Goal: Task Accomplishment & Management: Complete application form

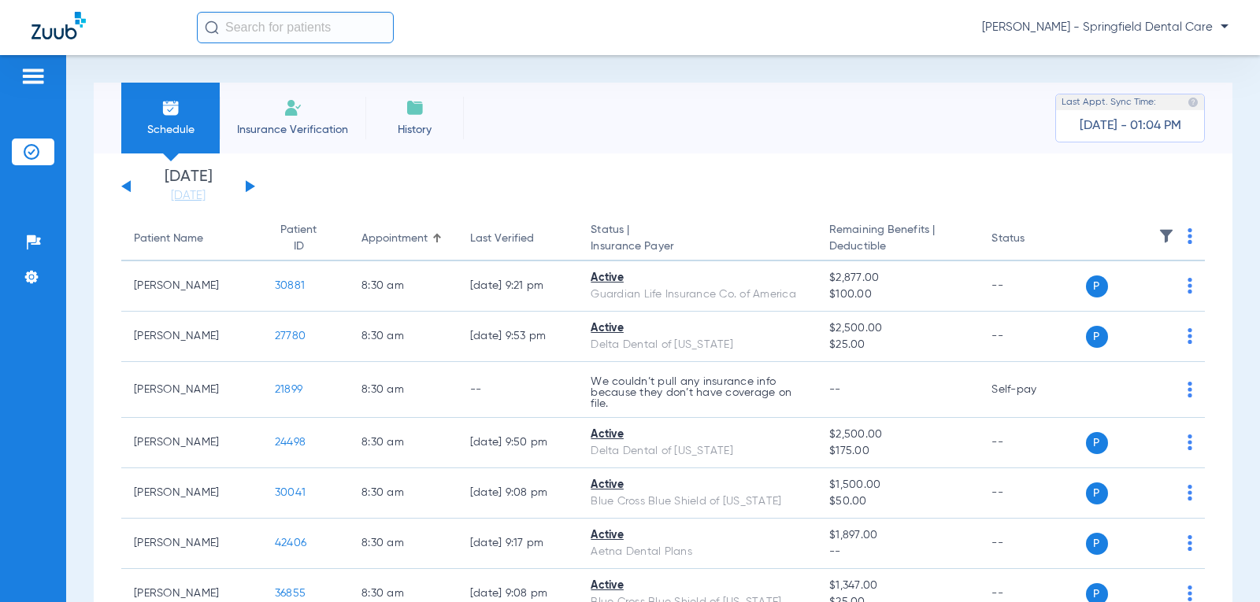
click at [302, 128] on span "Insurance Verification" at bounding box center [293, 130] width 122 height 16
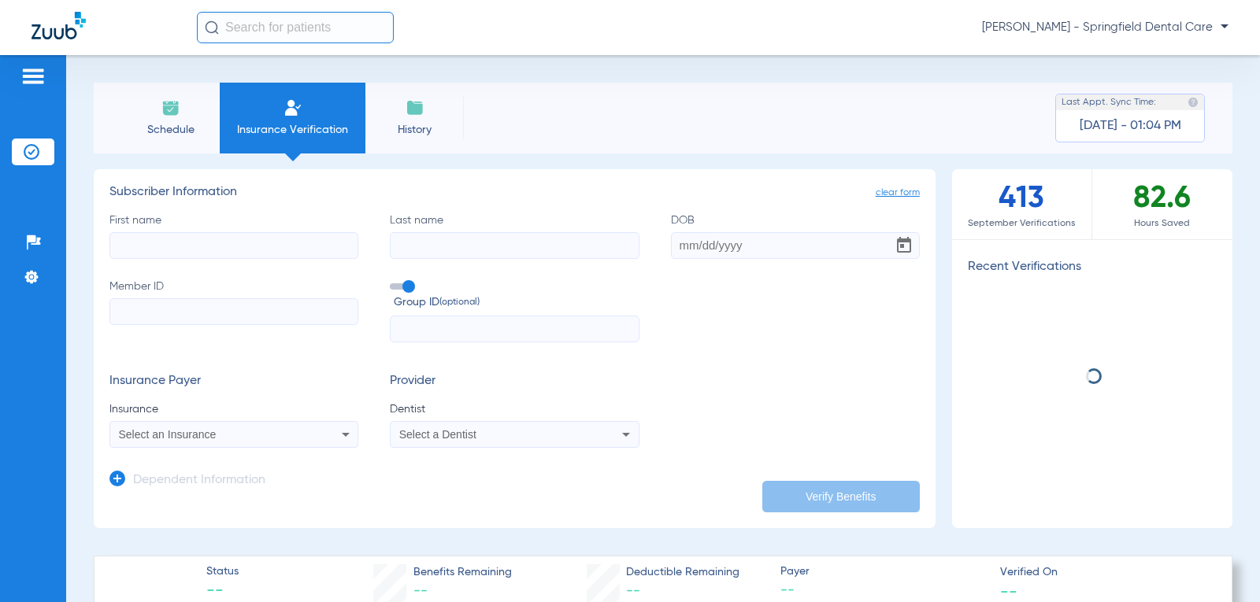
click at [154, 250] on input "First name" at bounding box center [233, 245] width 249 height 27
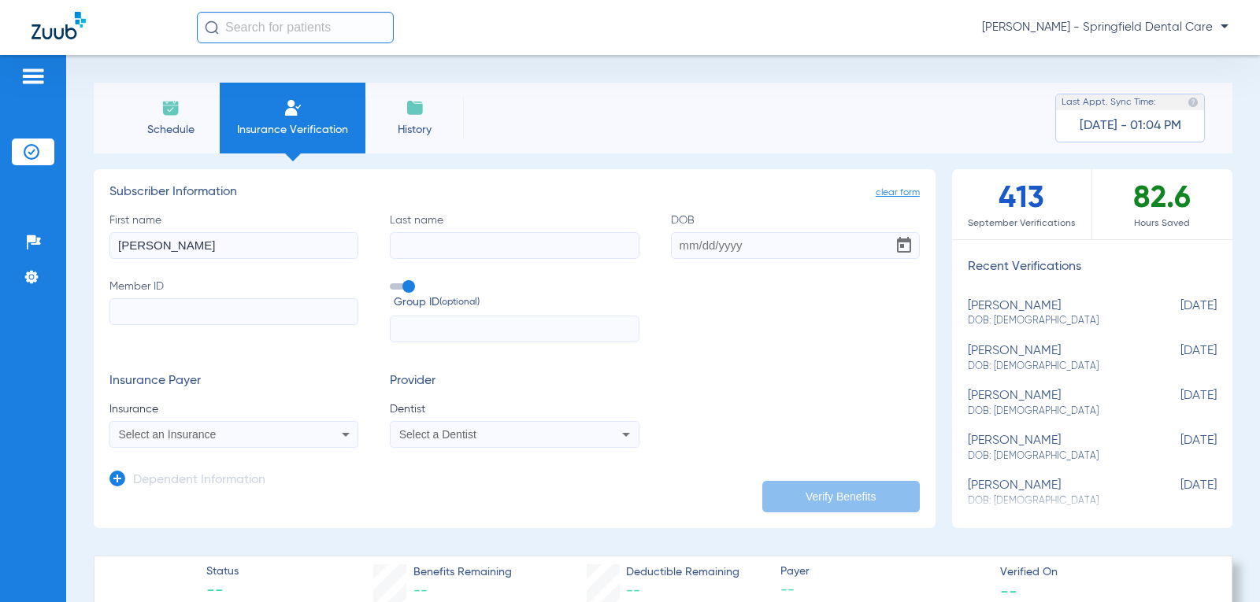
type input "[PERSON_NAME]"
type input "Gray"
click at [124, 308] on input "Member ID" at bounding box center [233, 311] width 249 height 27
type input "30913079GEHA"
click at [217, 438] on div "Select an Insurance" at bounding box center [211, 434] width 185 height 11
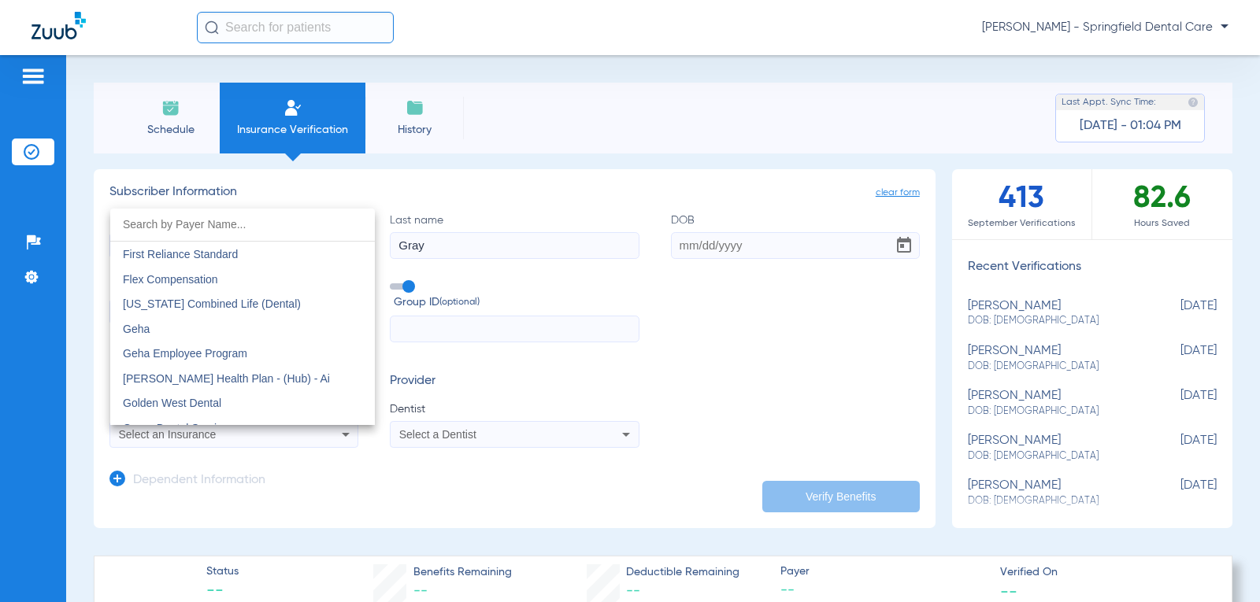
scroll to position [5119, 0]
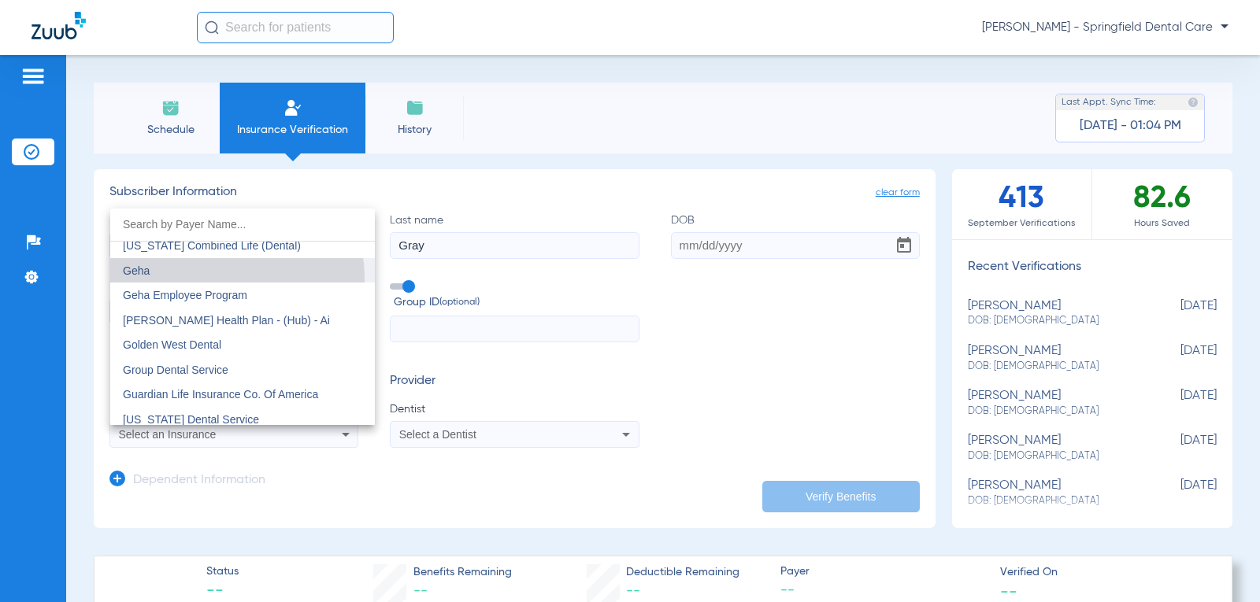
click at [192, 280] on mat-option "Geha" at bounding box center [242, 270] width 265 height 25
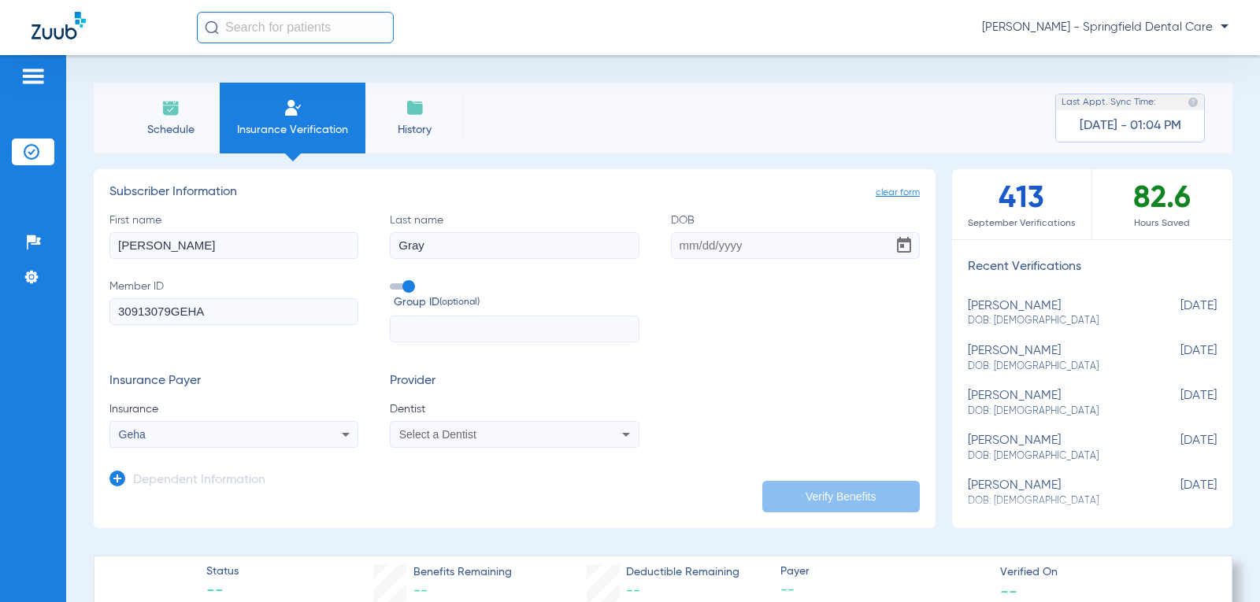
click at [439, 432] on span "Select a Dentist" at bounding box center [437, 434] width 77 height 13
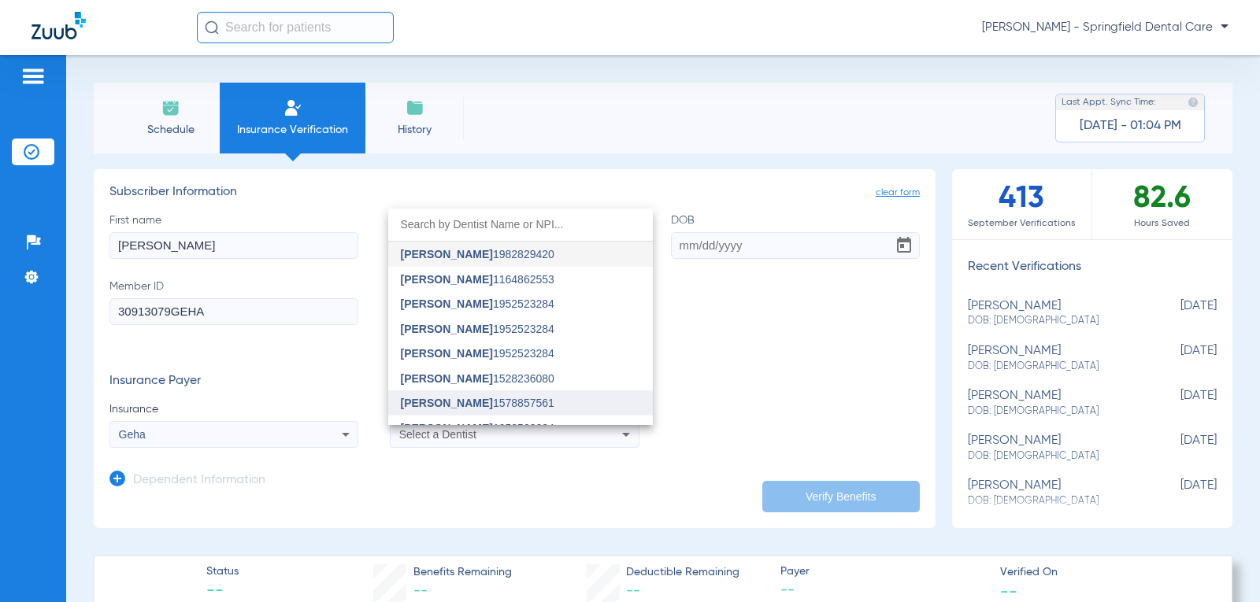
click at [453, 405] on span "[PERSON_NAME]" at bounding box center [447, 403] width 92 height 13
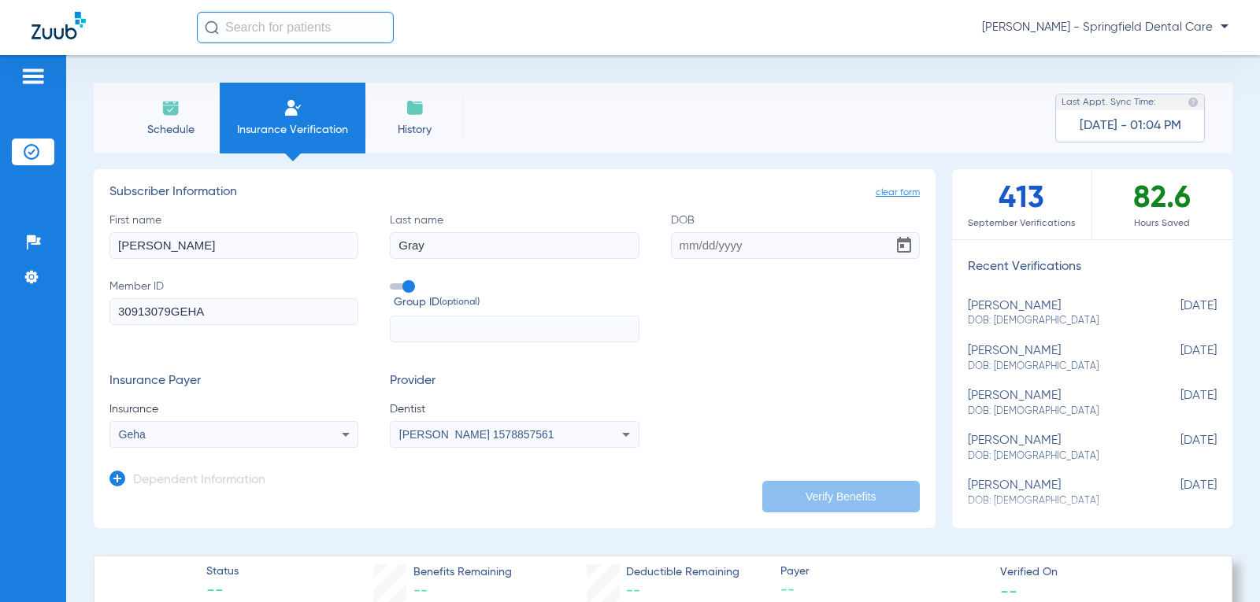
click at [682, 246] on input "DOB" at bounding box center [795, 245] width 249 height 27
click at [686, 248] on input "02281967" at bounding box center [795, 245] width 249 height 27
click at [705, 246] on input "02/281967" at bounding box center [795, 245] width 249 height 27
type input "[DATE]"
click at [880, 494] on button "Verify Benefits" at bounding box center [840, 496] width 157 height 31
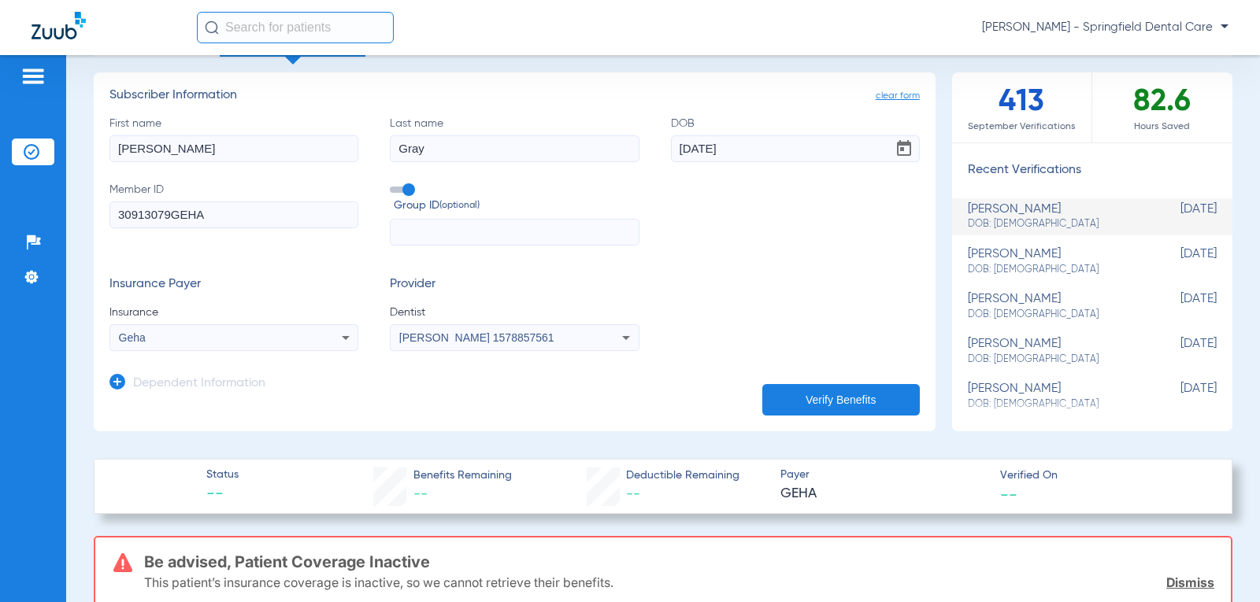
scroll to position [0, 0]
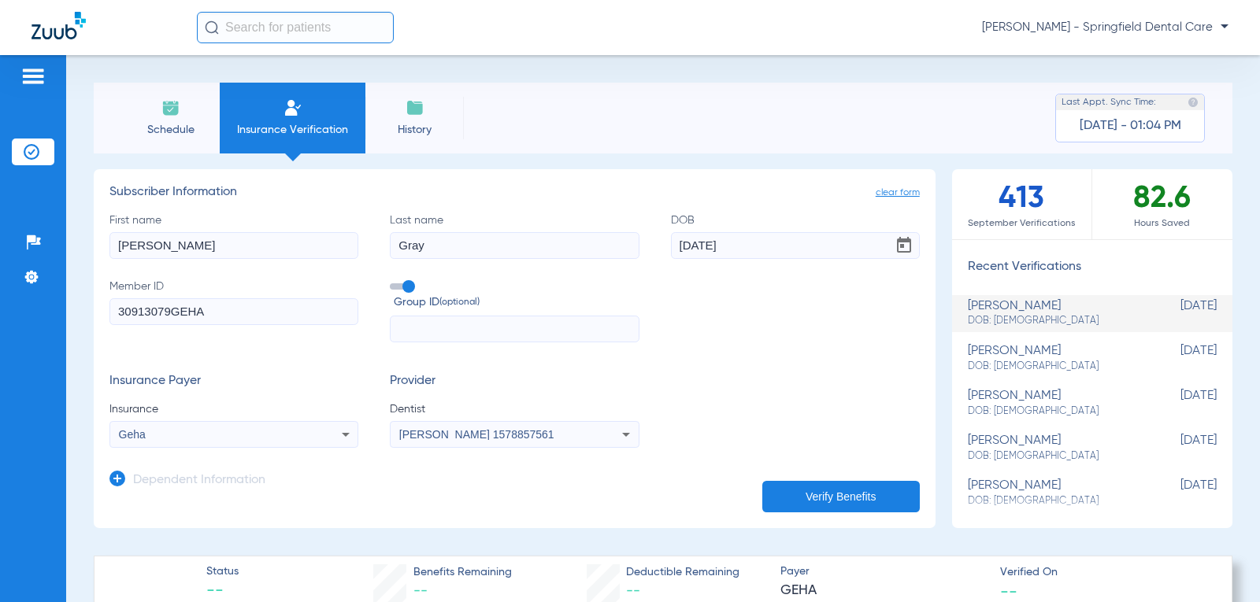
drag, startPoint x: 232, startPoint y: 316, endPoint x: 173, endPoint y: 316, distance: 59.1
click at [173, 316] on input "30913079GEHA" at bounding box center [233, 311] width 249 height 27
type input "30913079"
click at [799, 494] on button "Verify Benefits" at bounding box center [840, 496] width 157 height 31
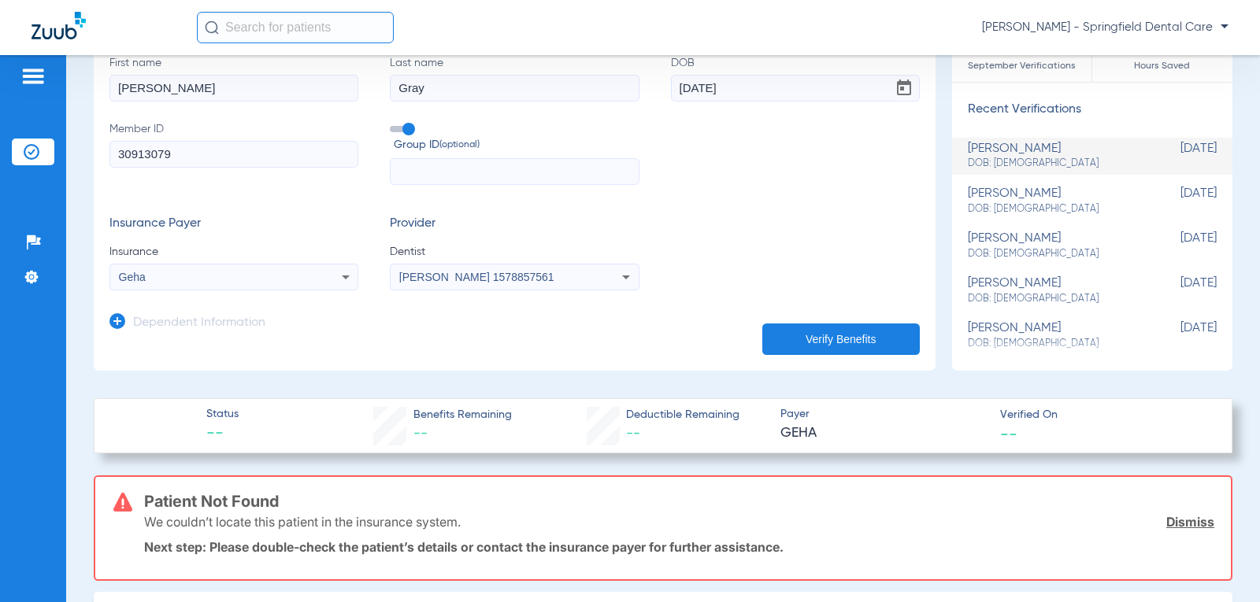
click at [850, 338] on button "Verify Benefits" at bounding box center [840, 339] width 157 height 31
